Goal: Navigation & Orientation: Find specific page/section

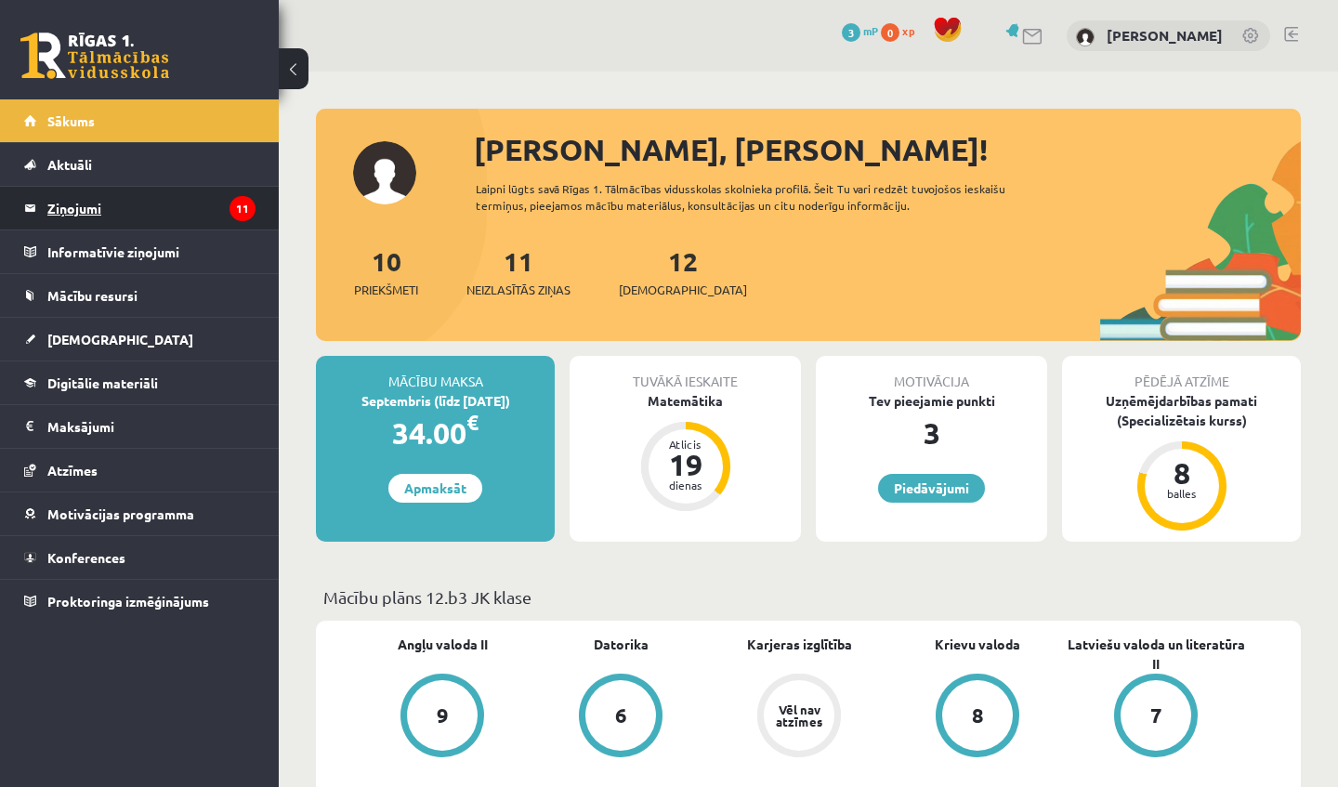
click at [183, 205] on legend "Ziņojumi 11" at bounding box center [151, 208] width 208 height 43
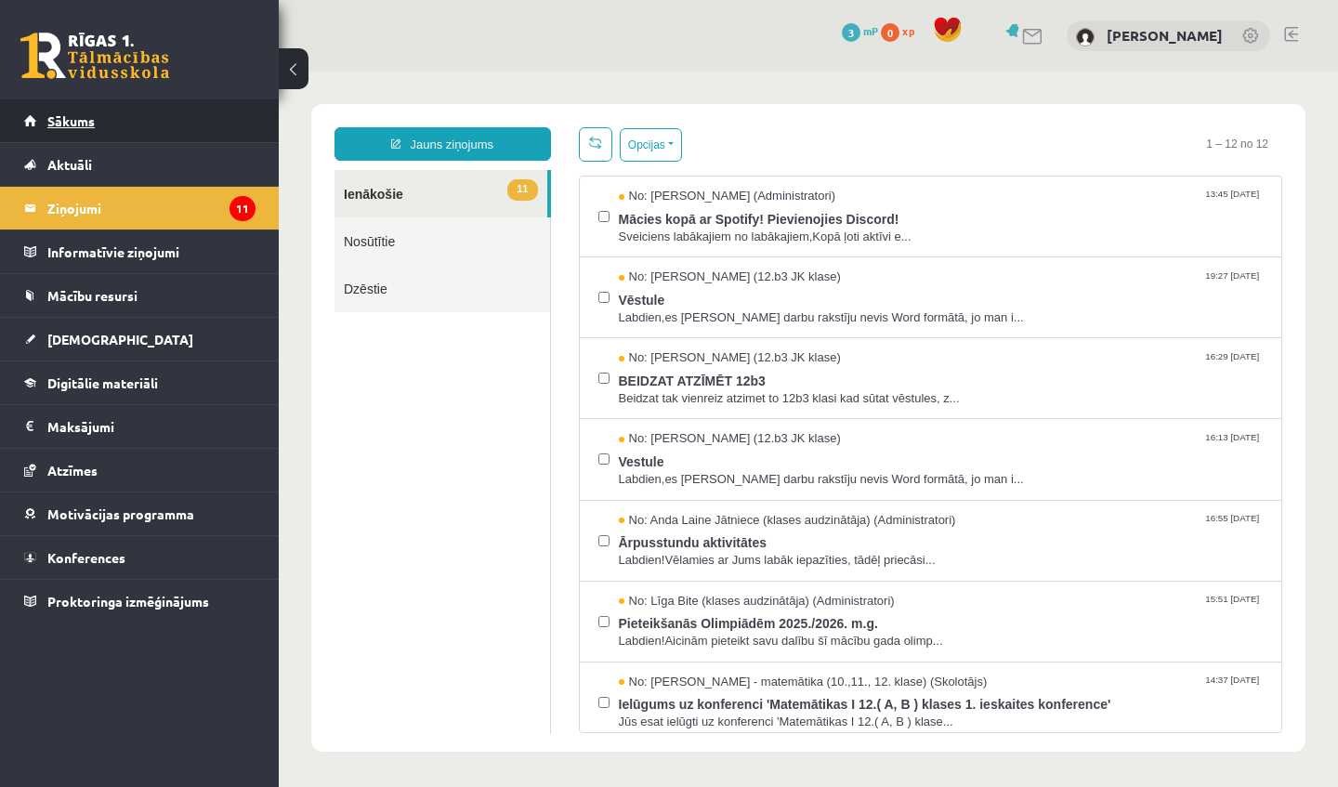
click at [62, 115] on span "Sākums" at bounding box center [70, 120] width 47 height 17
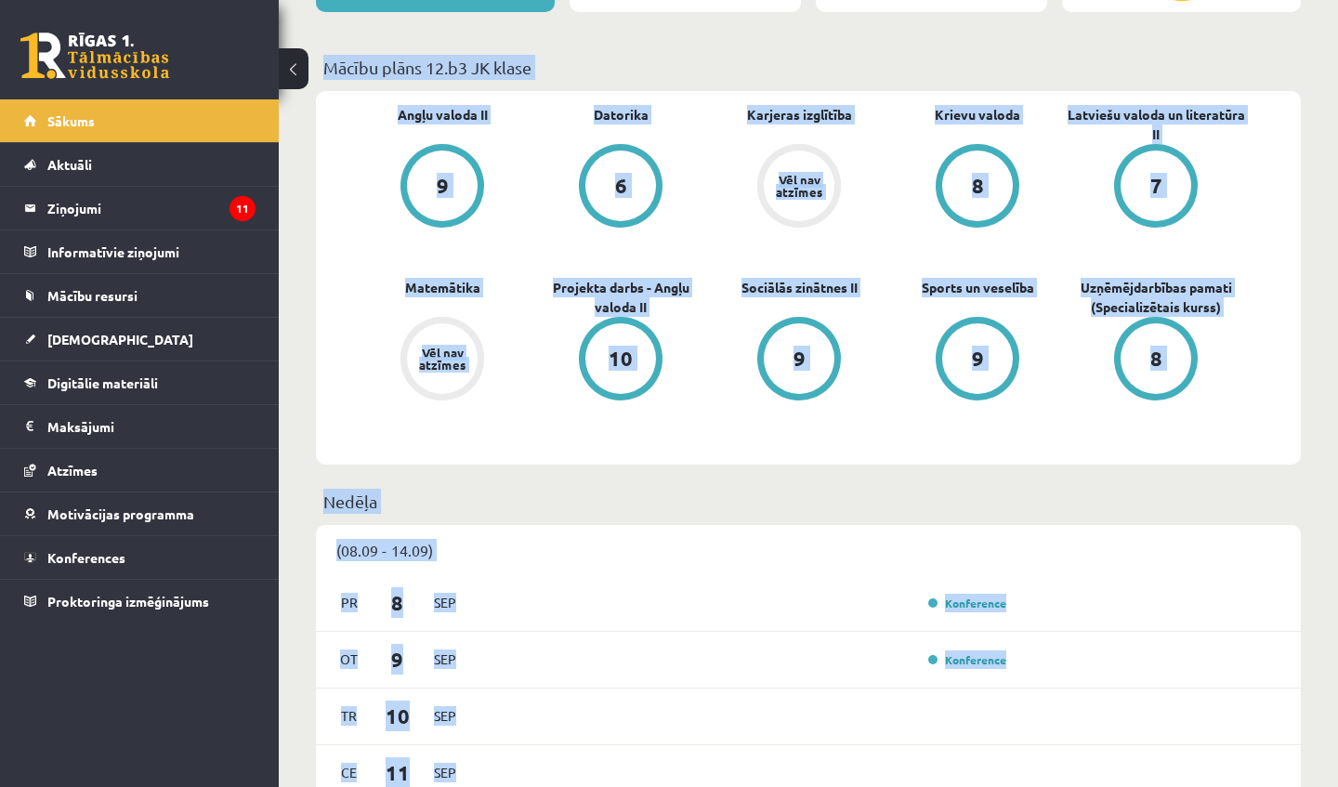
scroll to position [600, 0]
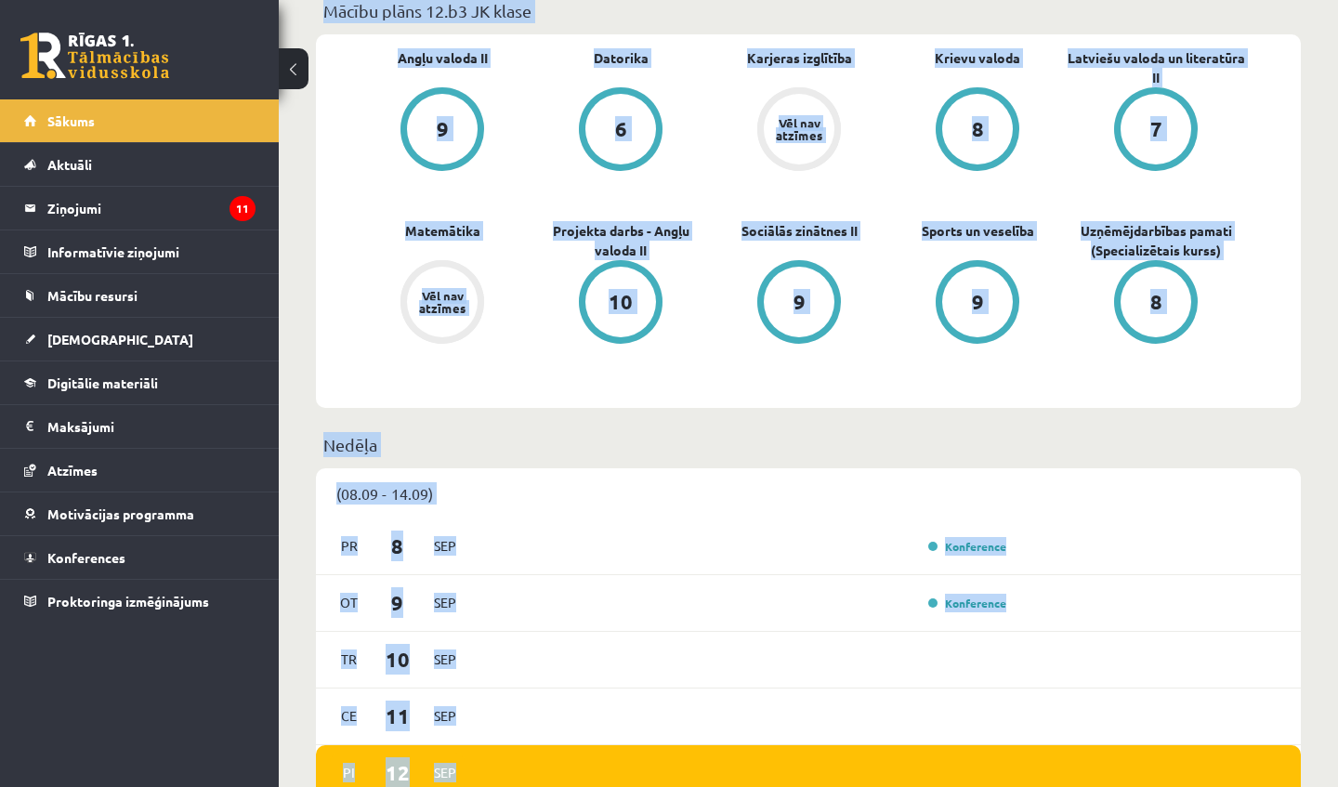
drag, startPoint x: 1311, startPoint y: 340, endPoint x: 1280, endPoint y: 786, distance: 447.2
click at [1280, 786] on div "[PERSON_NAME], [PERSON_NAME]! Laipni lūgts savā Rīgas 1. Tālmācības vidusskolas…" at bounding box center [808, 608] width 1059 height 2246
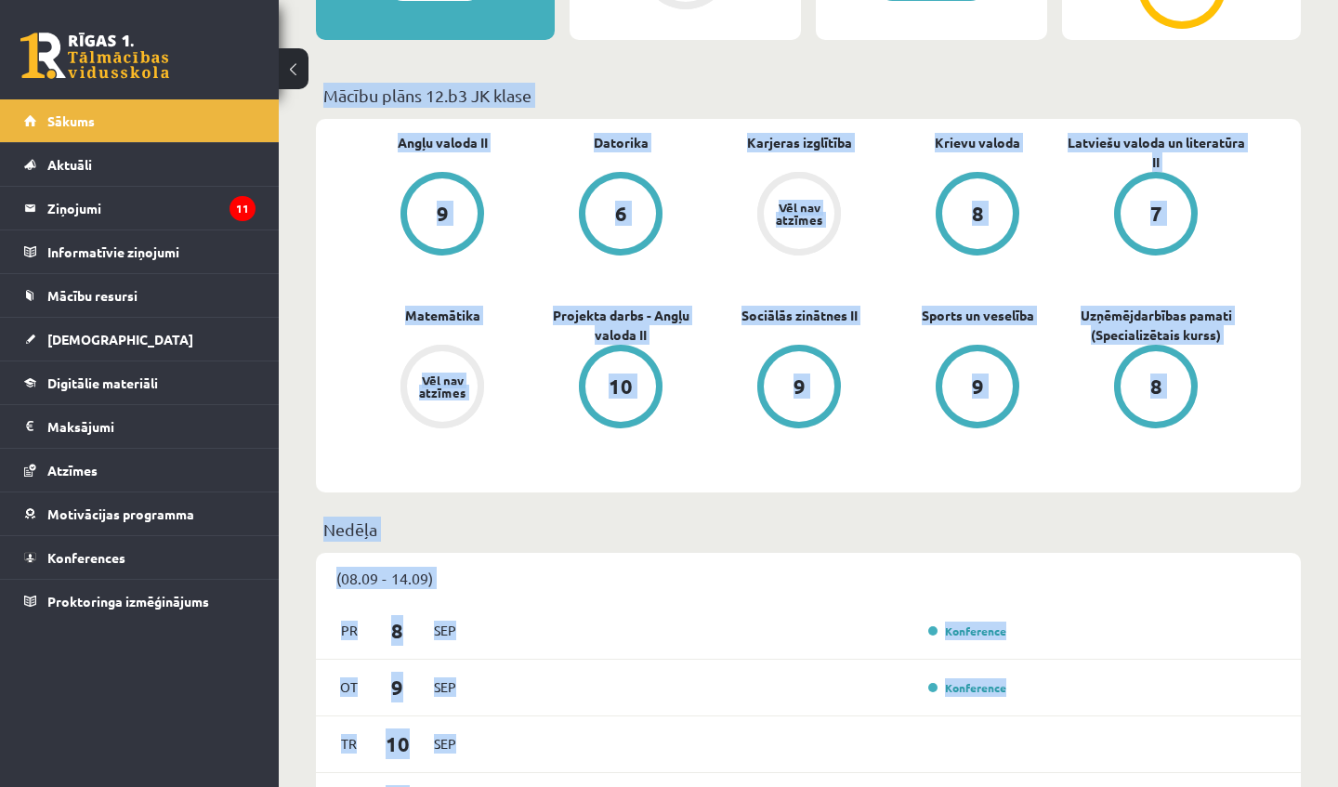
scroll to position [493, 0]
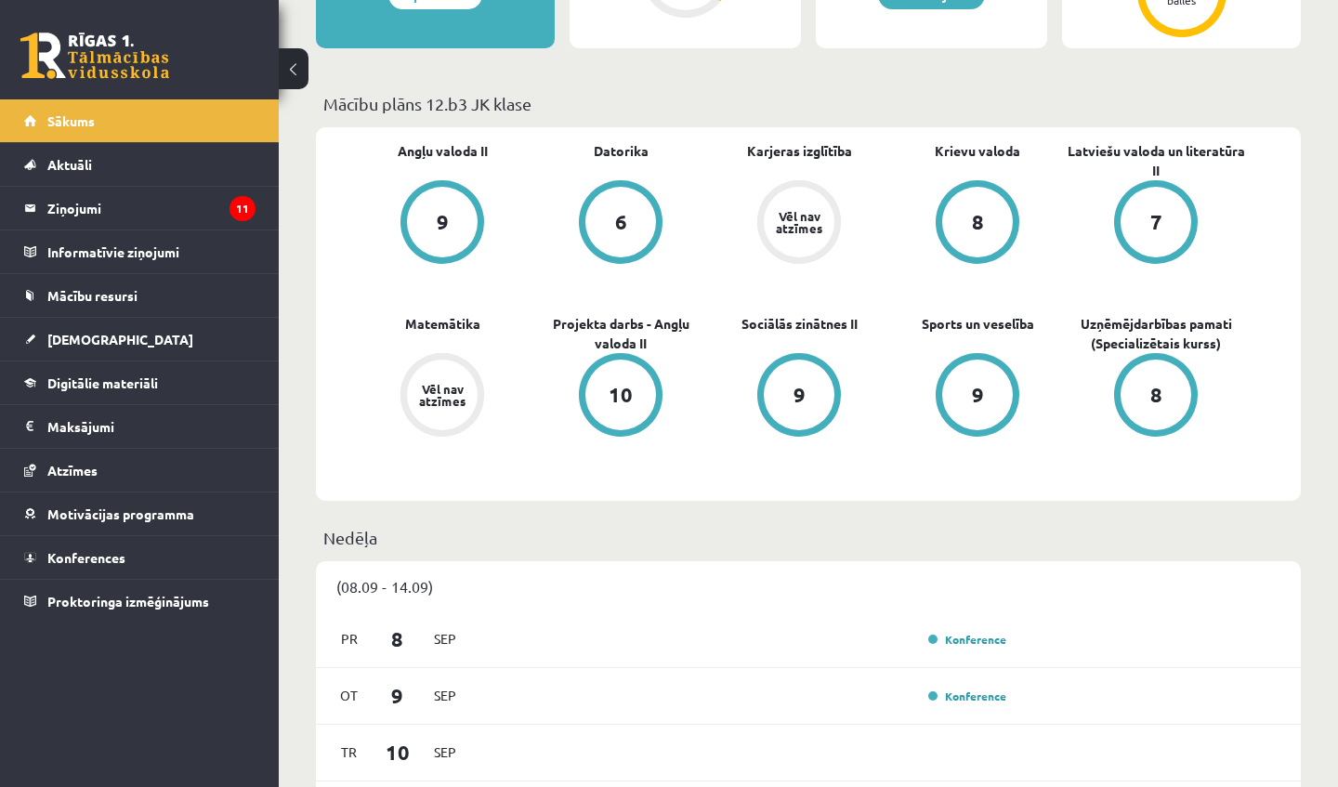
click at [1307, 149] on div "[PERSON_NAME], [PERSON_NAME]! Laipni lūgts savā Rīgas 1. Tālmācības vidusskolas…" at bounding box center [808, 701] width 1059 height 2246
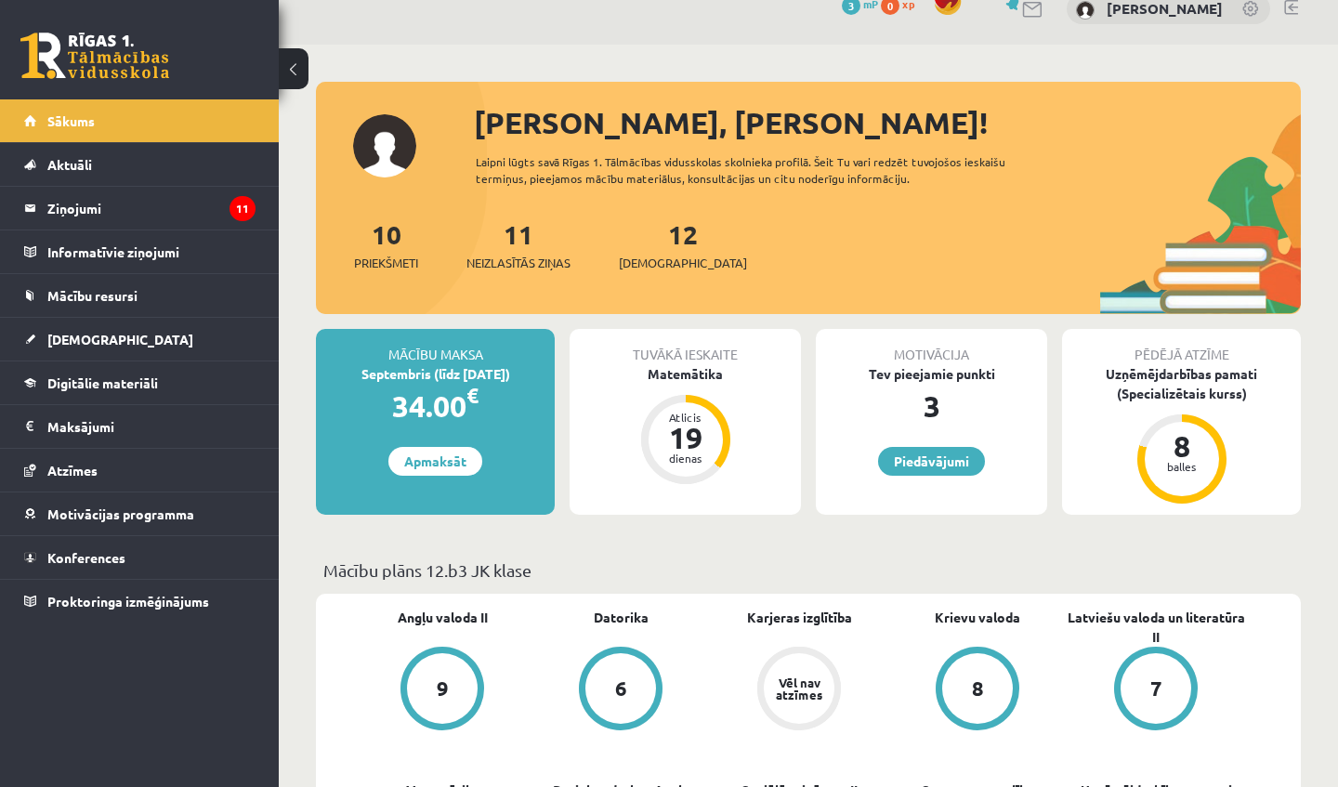
scroll to position [0, 0]
